Goal: Transaction & Acquisition: Subscribe to service/newsletter

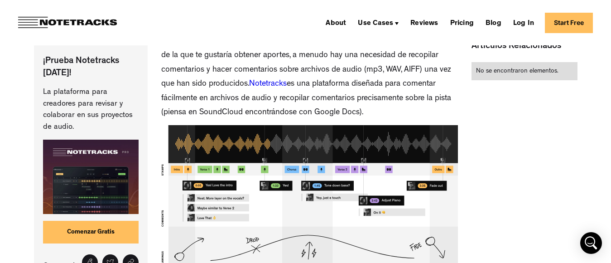
scroll to position [91, 0]
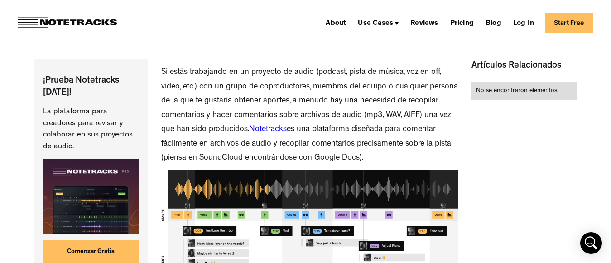
click at [287, 130] on link "Notetracks" at bounding box center [268, 129] width 38 height 8
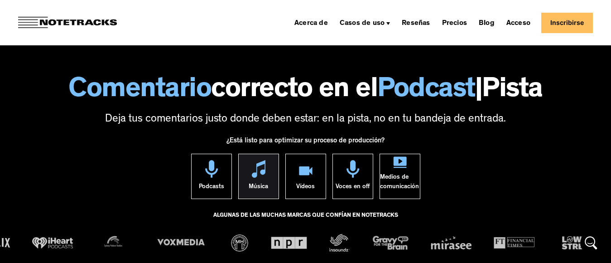
click at [256, 179] on div "Música" at bounding box center [258, 188] width 19 height 21
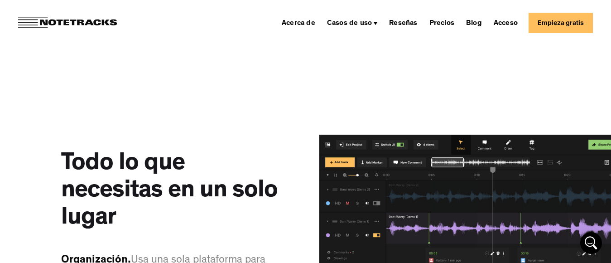
scroll to position [1042, 0]
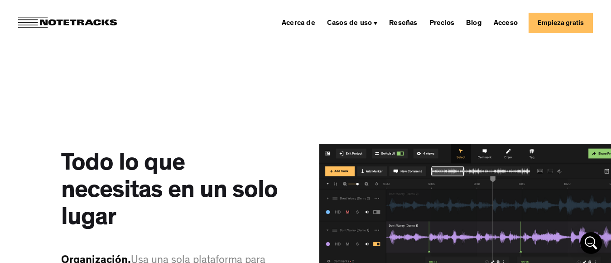
click at [562, 24] on font "Empieza gratis" at bounding box center [561, 23] width 46 height 8
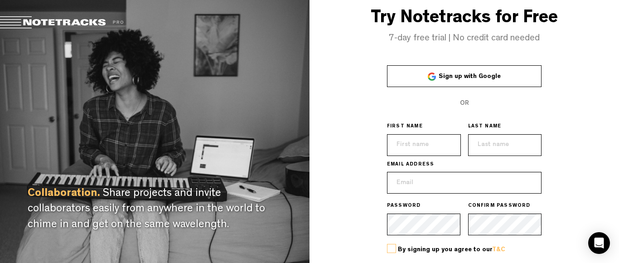
click at [442, 146] on input "text" at bounding box center [424, 145] width 74 height 22
type input "Andrea"
type input "Calella"
type input "andrecalella@gmail.com"
click at [389, 251] on label at bounding box center [391, 248] width 9 height 9
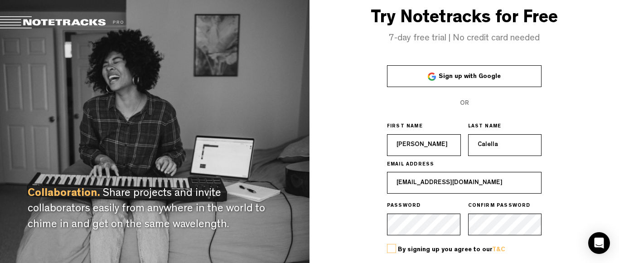
click at [0, 0] on input "checkbox" at bounding box center [0, 0] width 0 height 0
click at [478, 78] on span "Sign up with Google" at bounding box center [470, 76] width 62 height 6
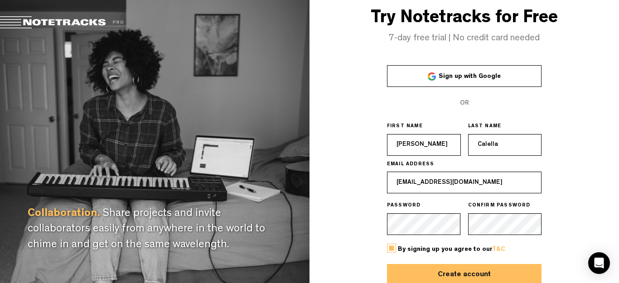
click at [247, 73] on div "Collaboration. Share projects and invite collaborators easily from anywhere in …" at bounding box center [154, 141] width 309 height 283
click at [91, 84] on div "Collaboration. Share projects and invite collaborators easily from anywhere in …" at bounding box center [154, 141] width 309 height 283
click at [353, 21] on h3 "Try Notetracks for Free" at bounding box center [463, 19] width 309 height 20
click at [461, 75] on span "Sign up with Google" at bounding box center [470, 76] width 62 height 6
click at [472, 77] on span "Sign up with Google" at bounding box center [470, 76] width 62 height 6
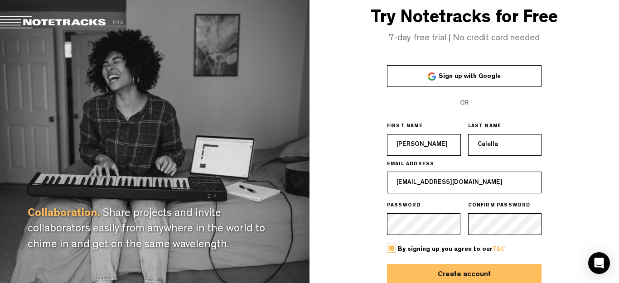
click at [60, 25] on span at bounding box center [67, 22] width 135 height 13
click at [474, 21] on h3 "Try Notetracks for Free" at bounding box center [463, 19] width 309 height 20
click at [486, 40] on h4 "7-day free trial | No credit card needed" at bounding box center [463, 39] width 309 height 10
click at [466, 104] on span "OR" at bounding box center [464, 103] width 9 height 6
click at [487, 262] on button "Create account" at bounding box center [464, 275] width 155 height 22
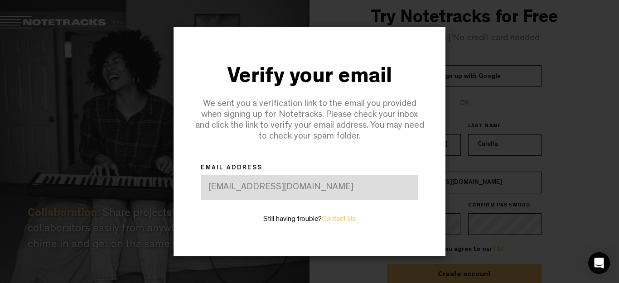
click at [341, 187] on div "andrecalella@gmail.com" at bounding box center [309, 187] width 217 height 25
click at [259, 190] on div "andrecalella@gmail.com" at bounding box center [309, 187] width 217 height 25
click at [309, 136] on div "We sent you a verification link to the email you provided when signing up for N…" at bounding box center [309, 120] width 231 height 43
click at [485, 159] on div at bounding box center [309, 141] width 619 height 283
click at [513, 149] on div at bounding box center [309, 141] width 619 height 283
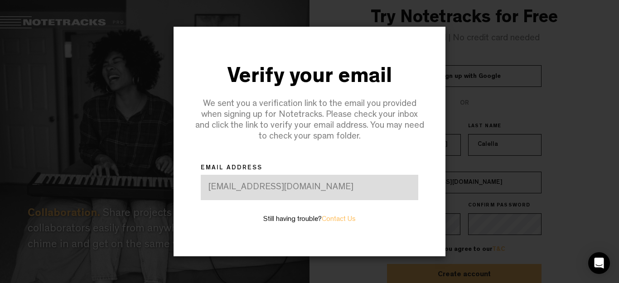
click at [272, 73] on div "Verify your email" at bounding box center [309, 78] width 231 height 31
click at [323, 191] on div "andrecalella@gmail.com" at bounding box center [309, 187] width 217 height 25
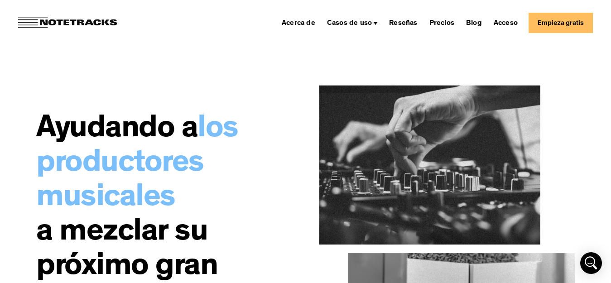
click at [575, 29] on link "Empieza gratis" at bounding box center [561, 23] width 64 height 20
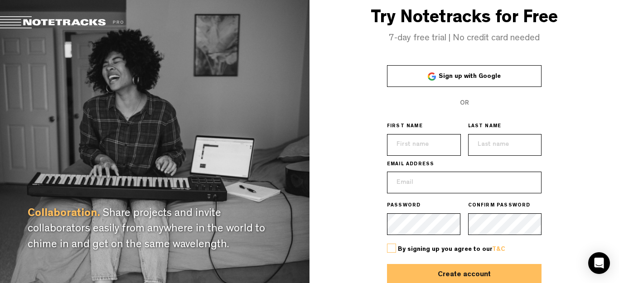
drag, startPoint x: 254, startPoint y: 151, endPoint x: 252, endPoint y: 158, distance: 6.6
click at [254, 152] on div "Collaboration. Share projects and invite collaborators easily from anywhere in …" at bounding box center [154, 141] width 309 height 283
click at [481, 79] on span "Sign up with Google" at bounding box center [470, 76] width 62 height 6
click at [601, 263] on icon "Open Intercom Messenger" at bounding box center [598, 263] width 10 height 12
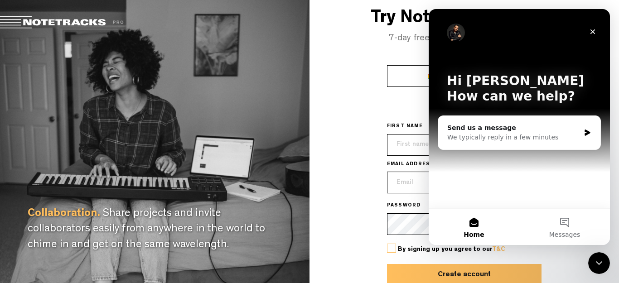
click at [474, 228] on button "Home" at bounding box center [474, 227] width 91 height 36
click at [477, 221] on button "Home" at bounding box center [474, 227] width 91 height 36
click at [595, 32] on icon "Close" at bounding box center [592, 31] width 7 height 7
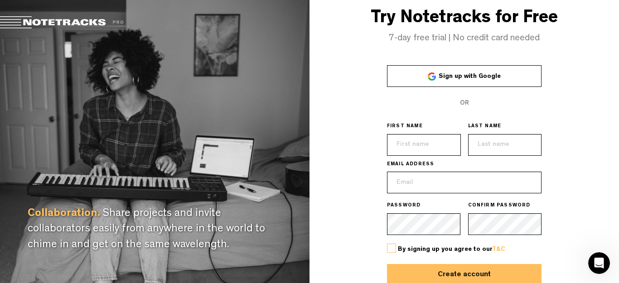
click at [254, 134] on div "Collaboration. Share projects and invite collaborators easily from anywhere in …" at bounding box center [154, 141] width 309 height 283
click at [31, 87] on div "Collaboration. Share projects and invite collaborators easily from anywhere in …" at bounding box center [154, 141] width 309 height 283
click at [471, 23] on h3 "Try Notetracks for Free" at bounding box center [463, 19] width 309 height 20
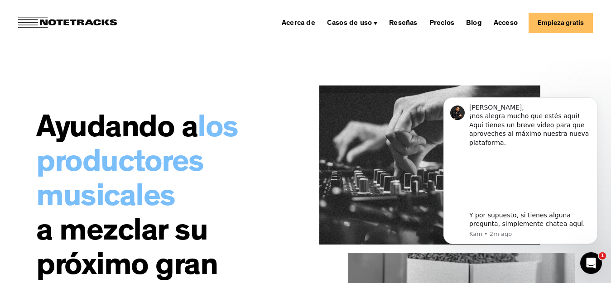
click at [194, 83] on div "Ayudando a los productores musicales a mezclar su próximo gran éxito. Notetrack…" at bounding box center [164, 250] width 256 height 410
click at [417, 24] on font "Reseñas" at bounding box center [403, 23] width 28 height 7
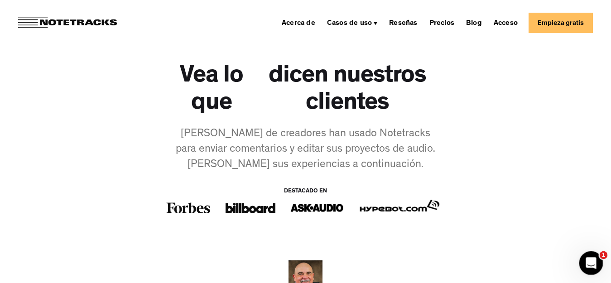
click at [588, 265] on icon "Abrir Intercom Messenger" at bounding box center [590, 262] width 15 height 15
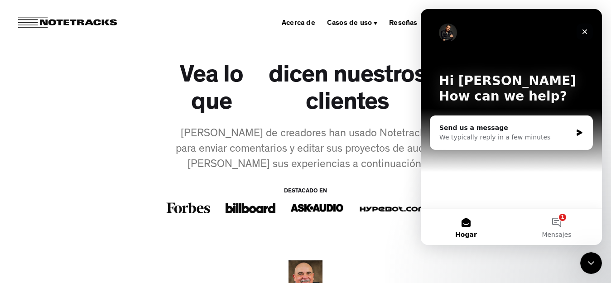
click at [585, 25] on div "Close" at bounding box center [585, 32] width 16 height 16
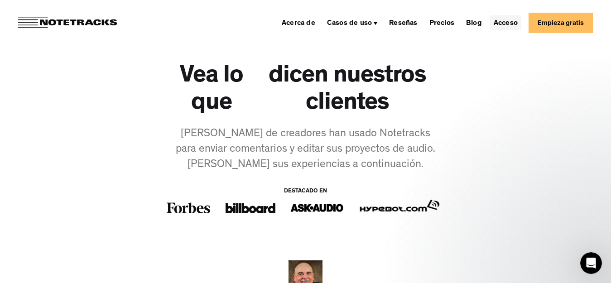
click at [509, 26] on font "Acceso" at bounding box center [506, 23] width 24 height 7
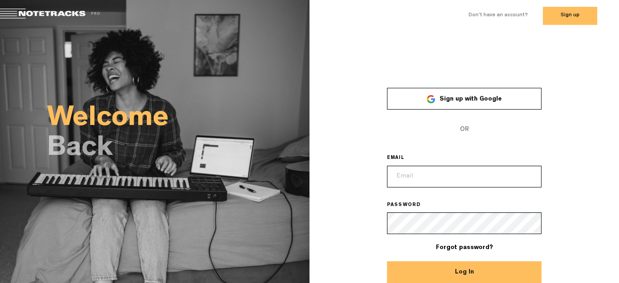
click at [490, 273] on button "Log In" at bounding box center [464, 272] width 155 height 22
click at [413, 174] on input "email" at bounding box center [464, 177] width 155 height 22
type input "andrecalella@gmail.com"
click at [387, 261] on button "Log In" at bounding box center [464, 272] width 155 height 22
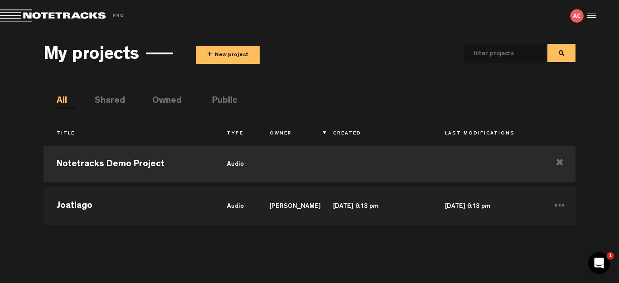
click at [591, 15] on div at bounding box center [591, 16] width 14 height 14
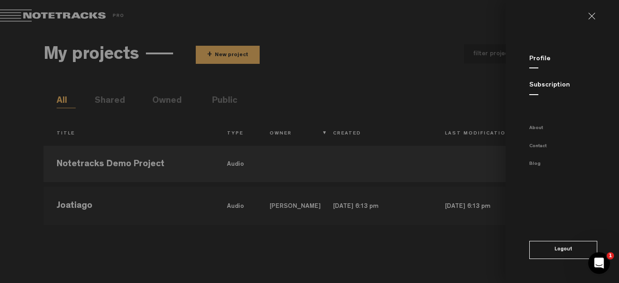
click at [351, 58] on md-backdrop at bounding box center [309, 141] width 619 height 283
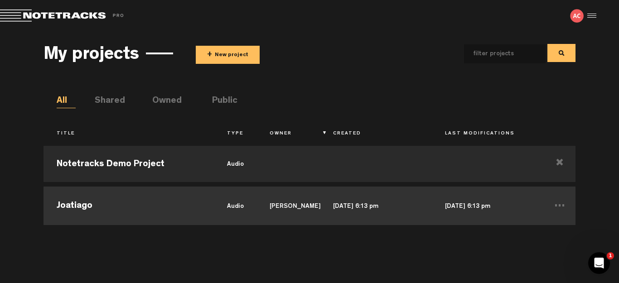
click at [232, 208] on td "audio" at bounding box center [235, 204] width 43 height 41
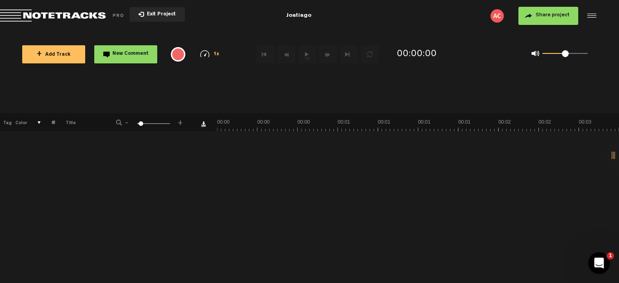
click at [204, 124] on link "Download comments" at bounding box center [203, 123] width 5 height 5
drag, startPoint x: 567, startPoint y: 56, endPoint x: 592, endPoint y: 53, distance: 24.6
click at [592, 53] on div "0 1 1" at bounding box center [559, 54] width 74 height 13
click at [181, 54] on div "{{ tooltip_message }}" at bounding box center [178, 54] width 14 height 14
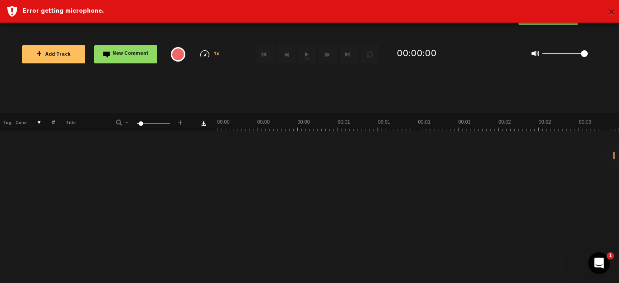
click at [610, 14] on button "×" at bounding box center [611, 13] width 7 height 18
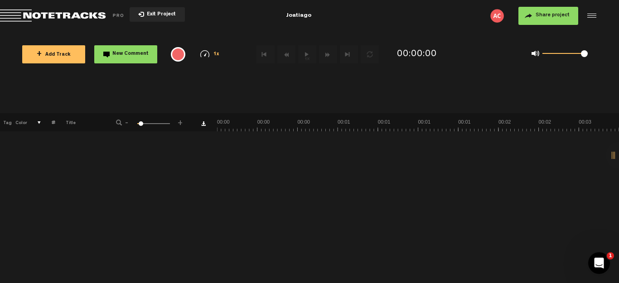
click at [508, 81] on body "Version: [DATE]-prod, Build 1257, Hash: g376cf1d, Branch: master X Your screen …" at bounding box center [309, 141] width 619 height 283
click at [588, 19] on div at bounding box center [591, 16] width 14 height 14
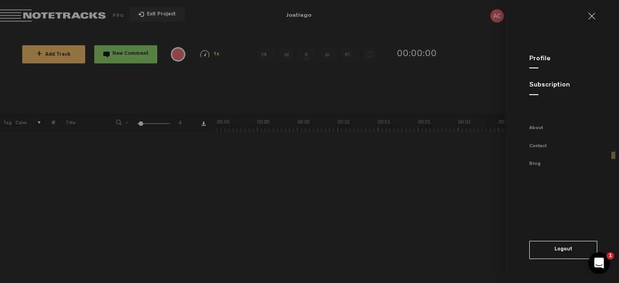
click at [448, 207] on md-backdrop at bounding box center [309, 141] width 619 height 283
